Goal: Task Accomplishment & Management: Manage account settings

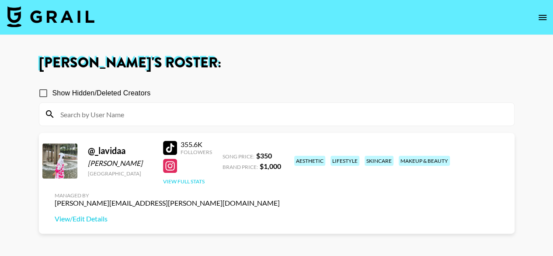
click at [186, 183] on button "View Full Stats" at bounding box center [184, 181] width 42 height 7
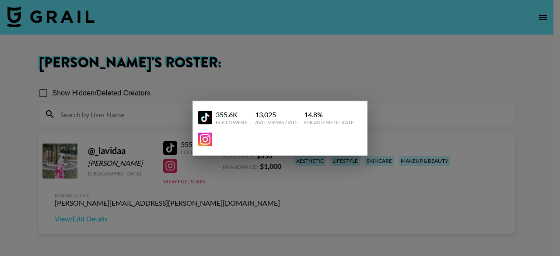
click at [230, 51] on div at bounding box center [280, 128] width 560 height 256
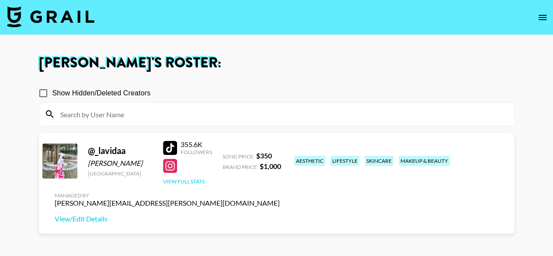
click at [194, 183] on button "View Full Stats" at bounding box center [184, 181] width 42 height 7
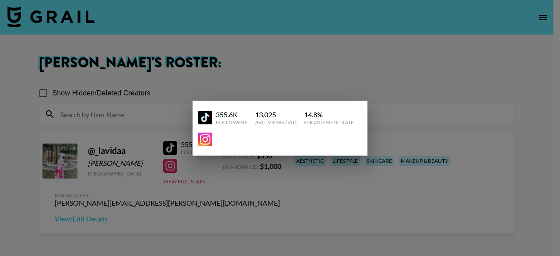
click at [385, 59] on div at bounding box center [280, 128] width 560 height 256
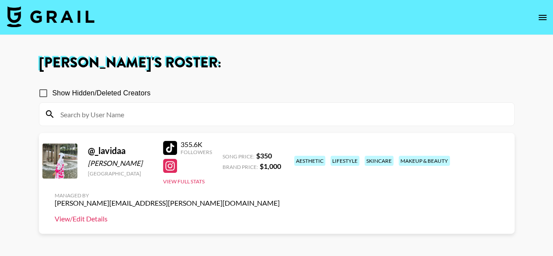
click at [280, 214] on link "View/Edit Details" at bounding box center [167, 218] width 225 height 9
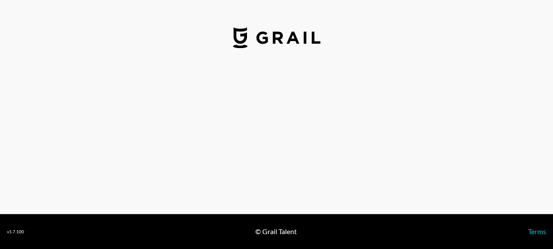
select select "USD"
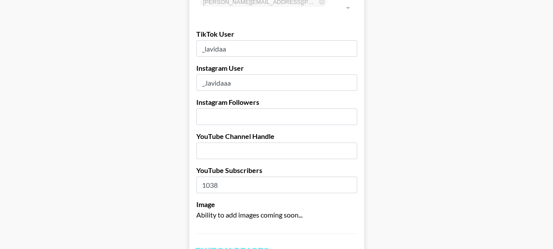
scroll to position [91, 0]
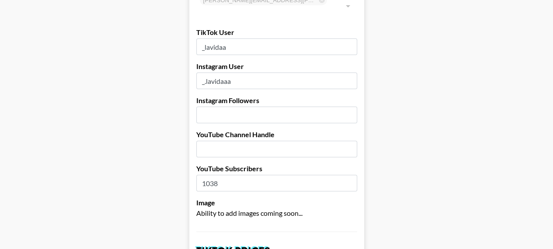
click at [243, 107] on input "number" at bounding box center [276, 115] width 161 height 17
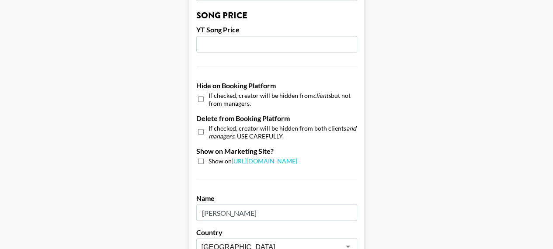
scroll to position [775, 0]
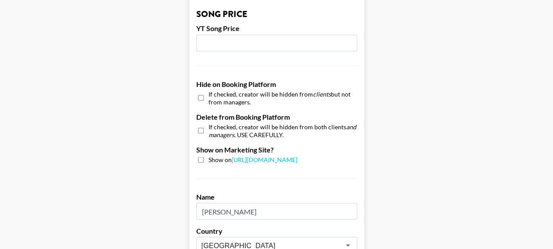
type input "23.6"
click at [204, 157] on input "checkbox" at bounding box center [201, 160] width 6 height 6
checkbox input "true"
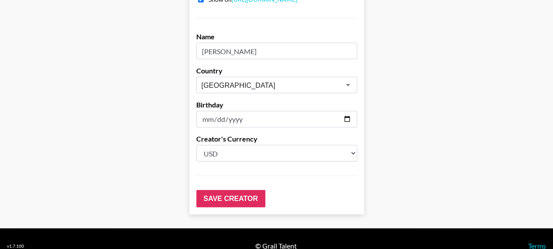
scroll to position [937, 0]
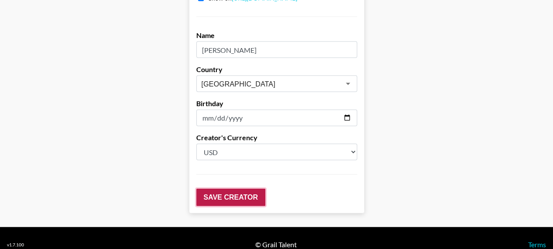
click at [237, 189] on input "Save Creator" at bounding box center [230, 197] width 69 height 17
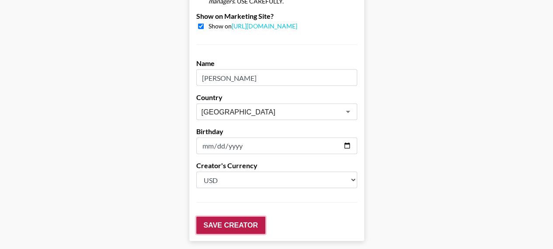
scroll to position [965, 0]
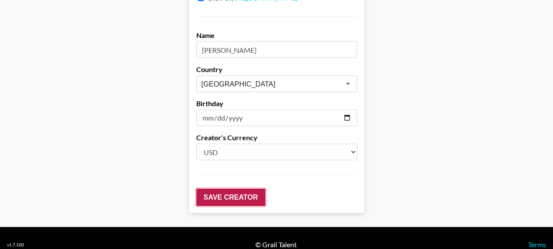
click at [237, 189] on input "Save Creator" at bounding box center [230, 197] width 69 height 17
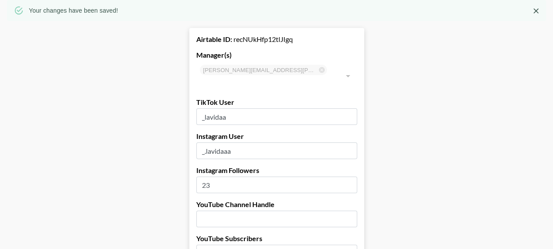
click at [235, 177] on input "23" at bounding box center [276, 185] width 161 height 17
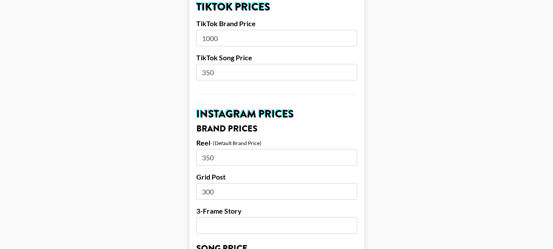
scroll to position [0, 0]
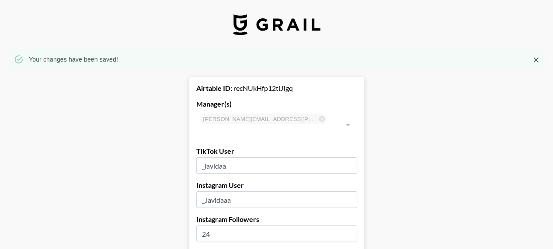
click at [352, 226] on input "24" at bounding box center [276, 234] width 161 height 17
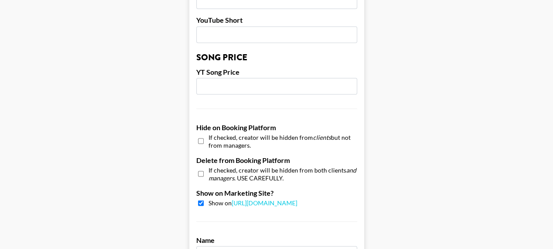
scroll to position [965, 0]
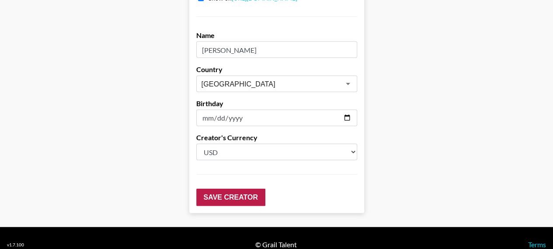
type input "23000"
click at [241, 189] on input "Save Creator" at bounding box center [230, 197] width 69 height 17
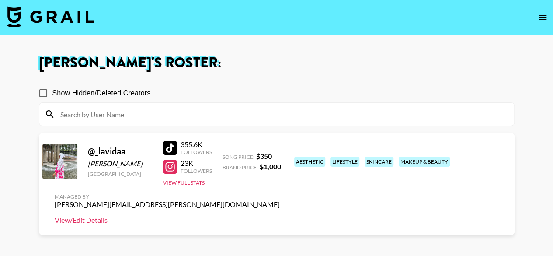
click at [280, 216] on link "View/Edit Details" at bounding box center [167, 220] width 225 height 9
click at [83, 114] on input at bounding box center [282, 114] width 454 height 14
paste input "https://www.tiktok.com/@giacanning"
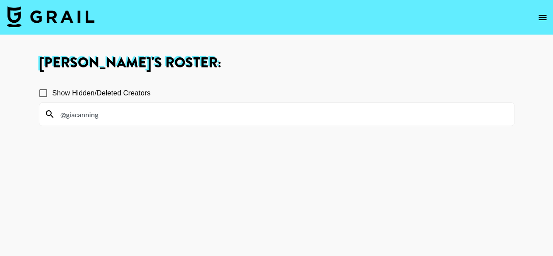
type input "@giacanning"
click at [49, 114] on icon at bounding box center [49, 113] width 7 height 7
click at [107, 116] on input "@giacanning" at bounding box center [282, 114] width 454 height 14
click at [106, 116] on input "@giacanning" at bounding box center [282, 114] width 454 height 14
drag, startPoint x: 99, startPoint y: 115, endPoint x: 53, endPoint y: 116, distance: 45.5
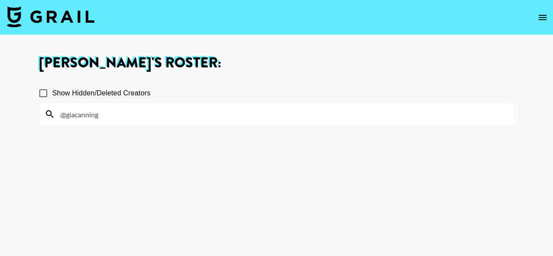
click at [53, 116] on div "@giacanning" at bounding box center [276, 114] width 475 height 23
click at [540, 14] on icon "open drawer" at bounding box center [543, 17] width 10 height 10
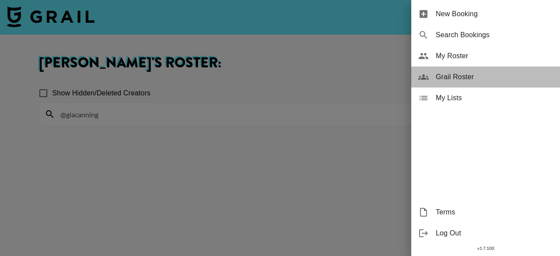
click at [450, 75] on span "Grail Roster" at bounding box center [494, 77] width 117 height 10
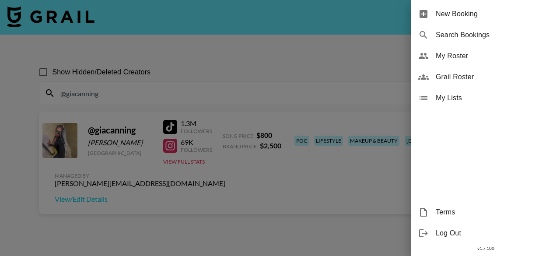
click at [249, 69] on div at bounding box center [280, 128] width 560 height 256
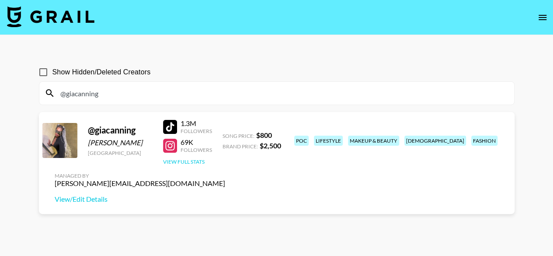
click at [187, 164] on button "View Full Stats" at bounding box center [184, 161] width 42 height 7
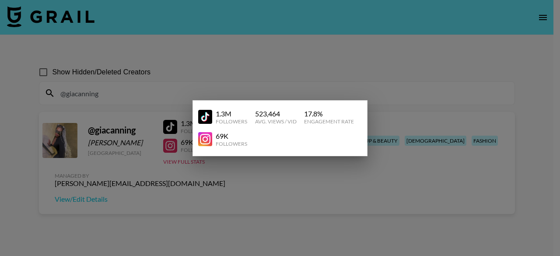
click at [180, 81] on div at bounding box center [280, 128] width 560 height 256
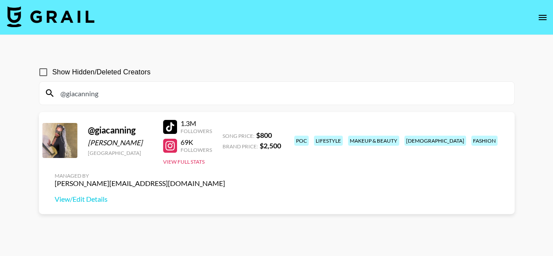
click at [103, 95] on input "@giacanning" at bounding box center [282, 93] width 454 height 14
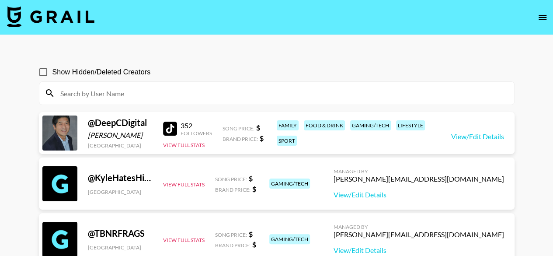
paste input "@_lavidaa"
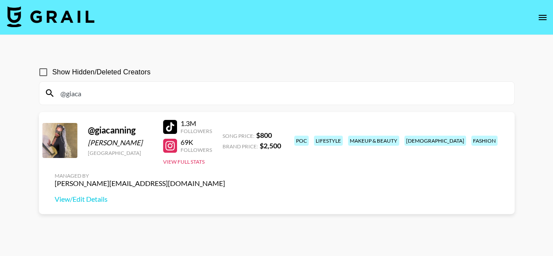
click at [99, 95] on input "@giaca" at bounding box center [282, 93] width 454 height 14
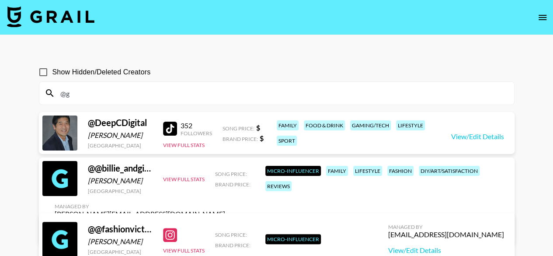
type input "@"
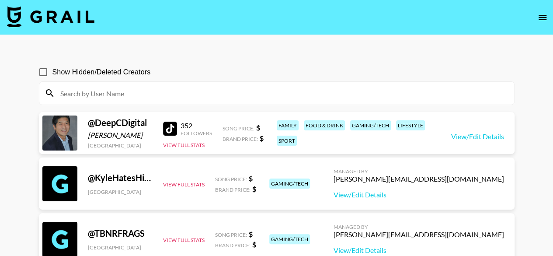
paste input "/@_lavidaa"
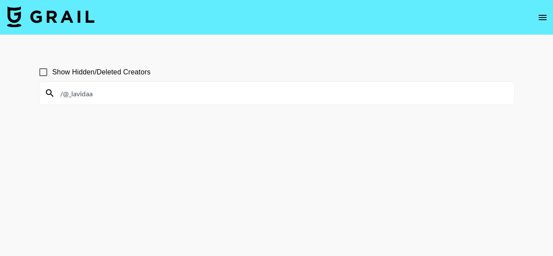
type input "@_lavidaa"
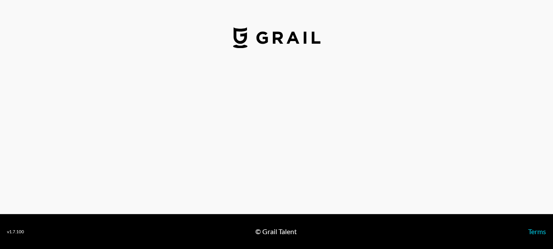
select select "USD"
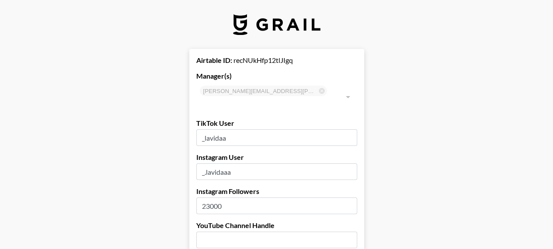
click at [240, 129] on input "_lavidaa" at bounding box center [276, 137] width 161 height 17
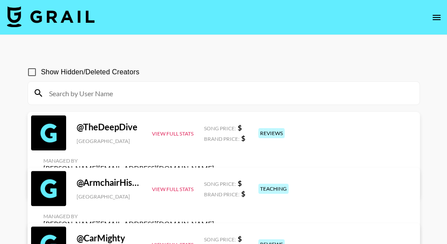
click at [94, 95] on input at bounding box center [229, 93] width 370 height 14
paste input "/@_lavidaa"
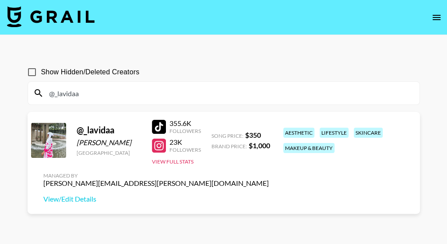
type input "@_lavidaa"
